Goal: Go to known website: Access a specific website the user already knows

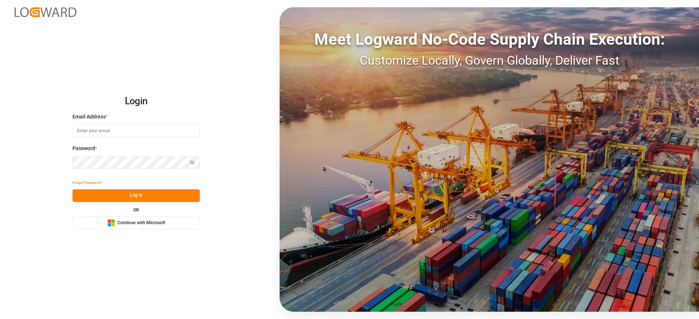
click at [130, 223] on span "Continue with Microsoft" at bounding box center [142, 223] width 48 height 7
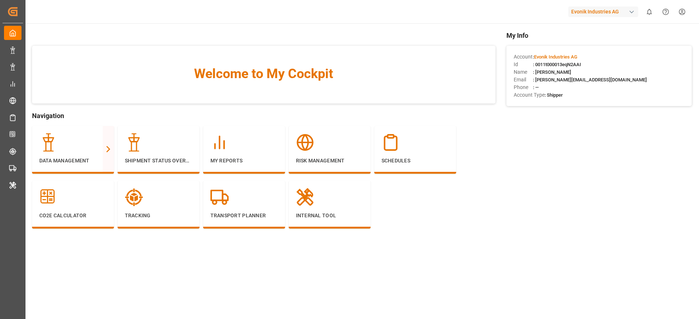
click at [601, 13] on div "Evonik Industries AG" at bounding box center [603, 12] width 70 height 11
type input "compo"
click at [608, 47] on div "[PERSON_NAME] Expert" at bounding box center [605, 48] width 124 height 15
